Goal: Information Seeking & Learning: Learn about a topic

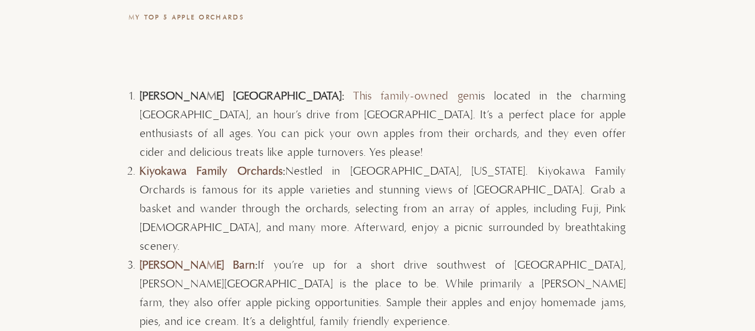
scroll to position [2996, 0]
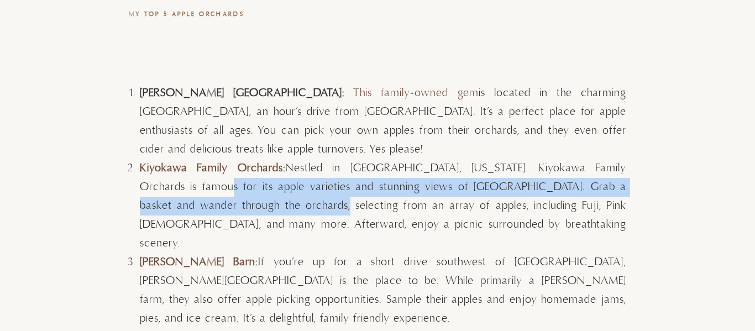
drag, startPoint x: 168, startPoint y: 190, endPoint x: 280, endPoint y: 201, distance: 112.8
click at [280, 201] on li "Kiyokawa Family Orchards : Nestled in [GEOGRAPHIC_DATA], [US_STATE]. Kiyokawa F…" at bounding box center [383, 206] width 486 height 94
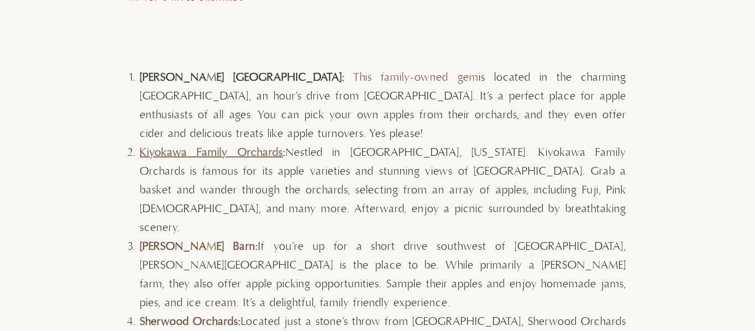
scroll to position [3012, 0]
click at [163, 149] on link "Kiyokawa Family Orchards" at bounding box center [211, 152] width 143 height 14
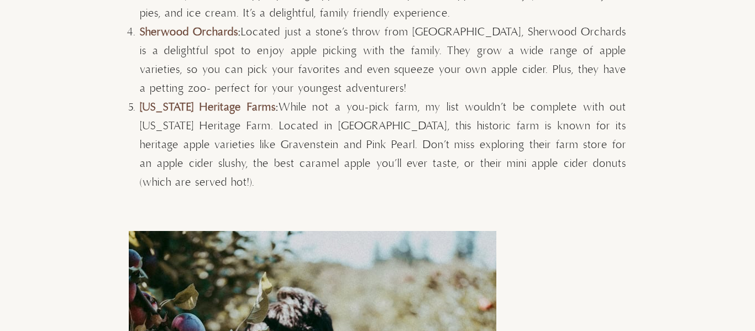
scroll to position [3293, 0]
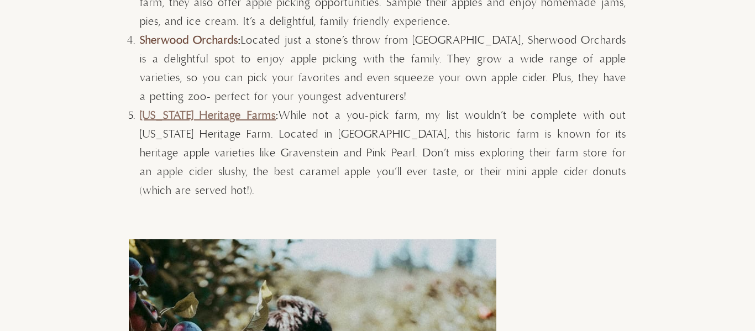
click at [214, 109] on link "[US_STATE] Heritage Farms" at bounding box center [208, 116] width 136 height 14
